Goal: Information Seeking & Learning: Learn about a topic

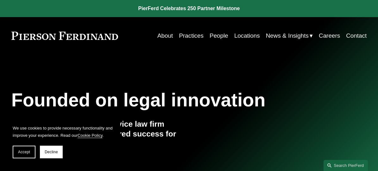
click at [214, 35] on link "People" at bounding box center [219, 36] width 19 height 12
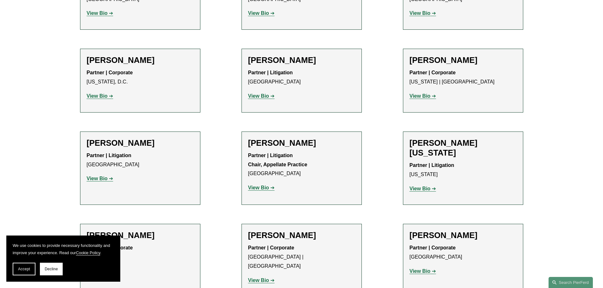
scroll to position [7602, 0]
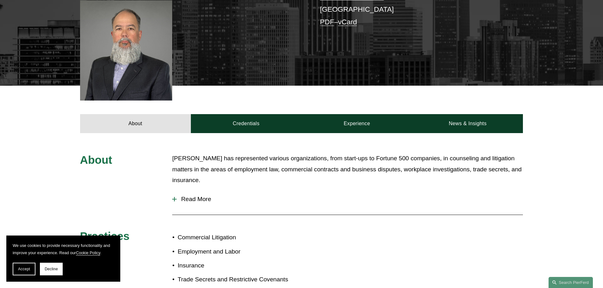
scroll to position [181, 0]
